Goal: Information Seeking & Learning: Learn about a topic

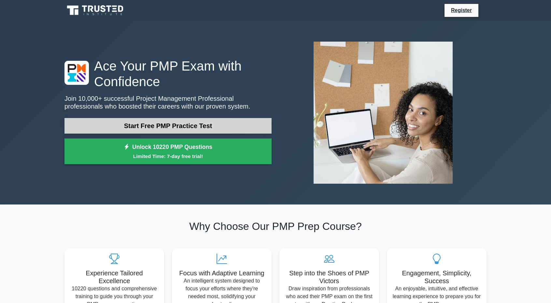
click at [222, 124] on link "Start Free PMP Practice Test" at bounding box center [167, 126] width 207 height 16
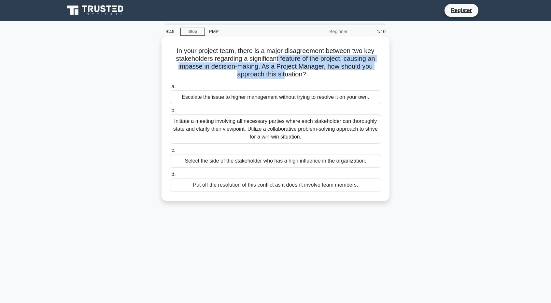
drag, startPoint x: 287, startPoint y: 58, endPoint x: 282, endPoint y: 74, distance: 16.4
click at [285, 74] on h5 "In your project team, there is a major disagreement between two key stakeholder…" at bounding box center [275, 63] width 212 height 32
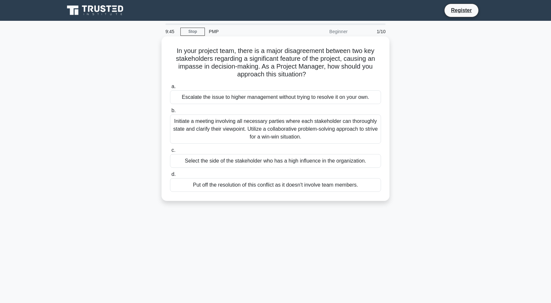
click at [294, 74] on h5 "In your project team, there is a major disagreement between two key stakeholder…" at bounding box center [275, 63] width 212 height 32
click at [288, 131] on div "Initiate a meeting involving all necessary parties where each stakeholder can t…" at bounding box center [275, 129] width 211 height 29
click at [170, 113] on input "b. Initiate a meeting involving all necessary parties where each stakeholder ca…" at bounding box center [170, 111] width 0 height 4
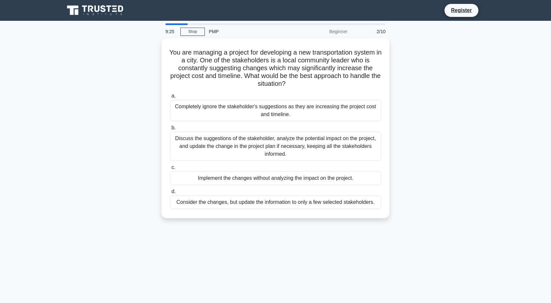
click at [212, 31] on div "PMP" at bounding box center [249, 31] width 89 height 13
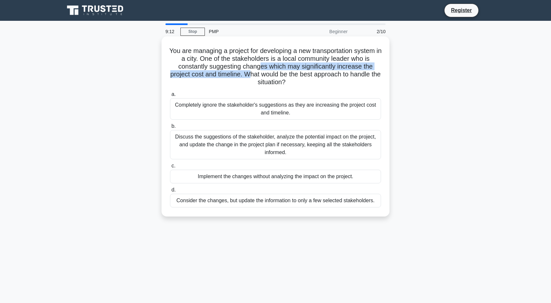
drag, startPoint x: 260, startPoint y: 67, endPoint x: 253, endPoint y: 75, distance: 11.3
click at [253, 75] on h5 "You are managing a project for developing a new transportation system in a city…" at bounding box center [275, 67] width 212 height 40
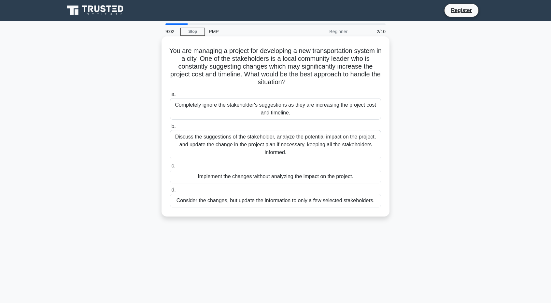
click at [295, 75] on h5 "You are managing a project for developing a new transportation system in a city…" at bounding box center [275, 67] width 212 height 40
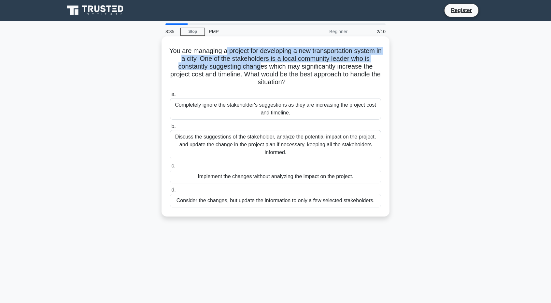
drag, startPoint x: 226, startPoint y: 53, endPoint x: 261, endPoint y: 67, distance: 37.8
click at [261, 67] on h5 "You are managing a project for developing a new transportation system in a city…" at bounding box center [275, 67] width 212 height 40
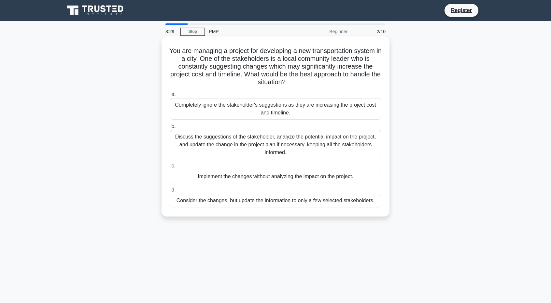
click at [272, 143] on div "Discuss the suggestions of the stakeholder, analyze the potential impact on the…" at bounding box center [275, 144] width 211 height 29
click at [170, 129] on input "b. Discuss the suggestions of the stakeholder, analyze the potential impact on …" at bounding box center [170, 126] width 0 height 4
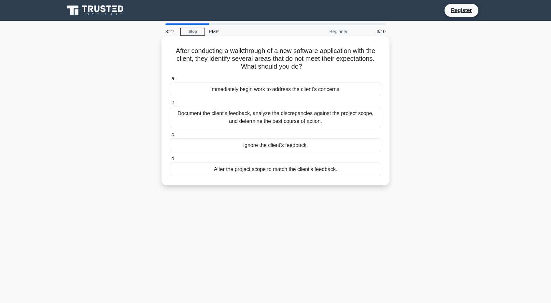
click at [251, 55] on h5 "After conducting a walkthrough of a new software application with the client, t…" at bounding box center [275, 59] width 212 height 24
